Goal: Task Accomplishment & Management: Use online tool/utility

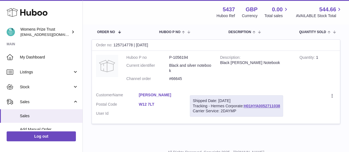
scroll to position [28, 0]
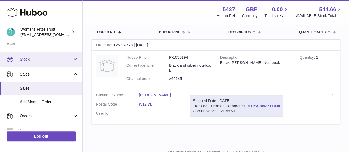
drag, startPoint x: 0, startPoint y: 0, endPoint x: 38, endPoint y: 58, distance: 69.3
click at [38, 58] on span "Stock" at bounding box center [46, 59] width 53 height 5
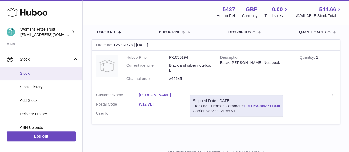
click at [28, 70] on link "Stock" at bounding box center [41, 74] width 82 height 14
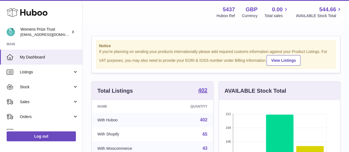
drag, startPoint x: 32, startPoint y: 88, endPoint x: 28, endPoint y: 95, distance: 8.1
click at [32, 88] on span "Stock" at bounding box center [46, 86] width 53 height 5
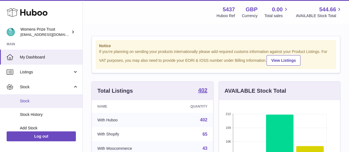
click at [25, 103] on span "Stock" at bounding box center [49, 100] width 58 height 5
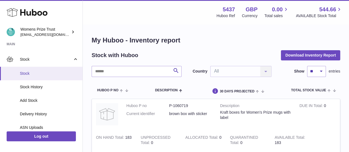
scroll to position [55, 0]
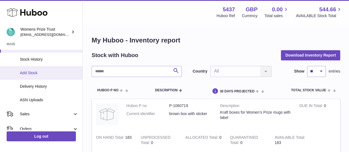
click at [33, 76] on link "Add Stock" at bounding box center [41, 73] width 82 height 14
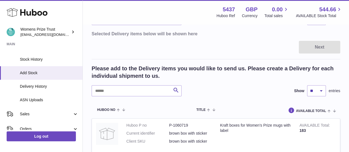
scroll to position [83, 0]
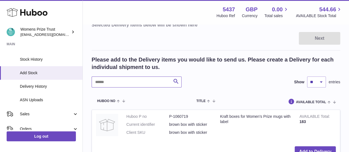
click at [145, 86] on input "text" at bounding box center [137, 81] width 90 height 11
type input "*******"
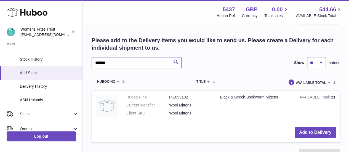
scroll to position [110, 0]
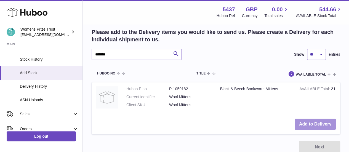
click at [312, 120] on button "Add to Delivery" at bounding box center [314, 124] width 41 height 11
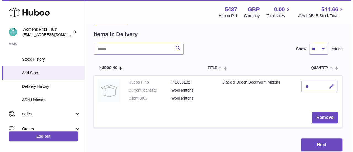
scroll to position [43, 0]
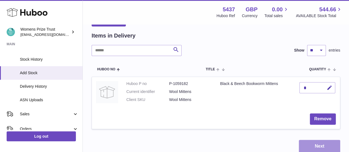
click at [310, 149] on button "Next" at bounding box center [319, 146] width 41 height 13
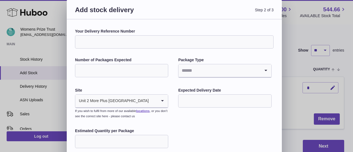
scroll to position [0, 0]
